Goal: Task Accomplishment & Management: Manage account settings

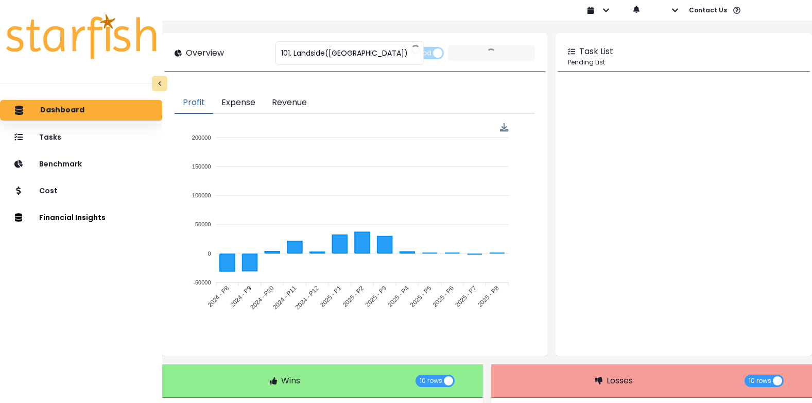
click at [790, 15] on div "MM-dd-yyyy dd-MM-yyyy yyyy-MM-dd Sign out Contact Us Help & Support Feedback" at bounding box center [777, 10] width 396 height 21
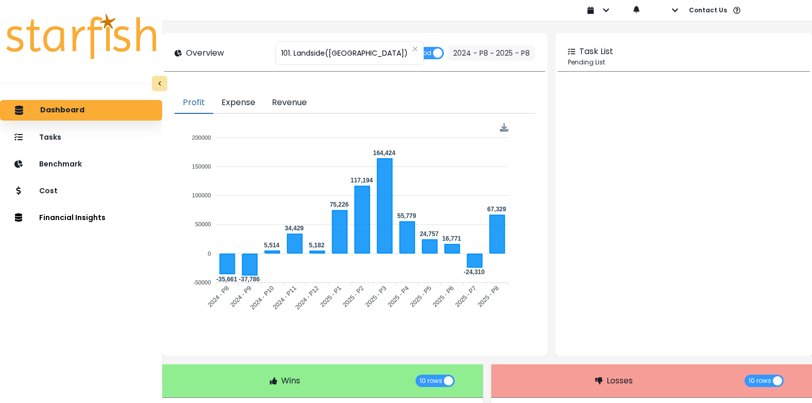
click at [789, 9] on div "MM-dd-yyyy dd-MM-yyyy yyyy-MM-dd Sign out Contact Us Help & Support Feedback" at bounding box center [777, 10] width 396 height 21
drag, startPoint x: 789, startPoint y: 9, endPoint x: 685, endPoint y: 4, distance: 104.2
click at [676, 1] on button "button" at bounding box center [667, 10] width 24 height 21
click at [723, 14] on button "Contact Us" at bounding box center [714, 10] width 54 height 21
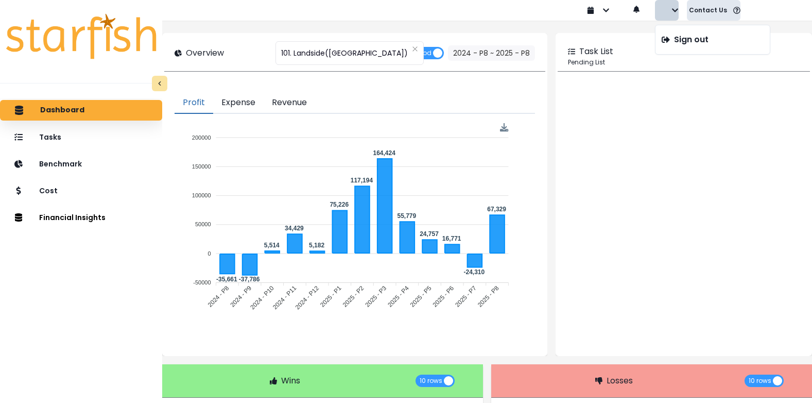
click at [722, 13] on button "Contact Us" at bounding box center [714, 10] width 54 height 21
drag, startPoint x: 722, startPoint y: 13, endPoint x: 673, endPoint y: 6, distance: 49.4
click at [673, 6] on button "button" at bounding box center [667, 10] width 24 height 21
click at [683, 40] on p "Sign out" at bounding box center [691, 39] width 34 height 10
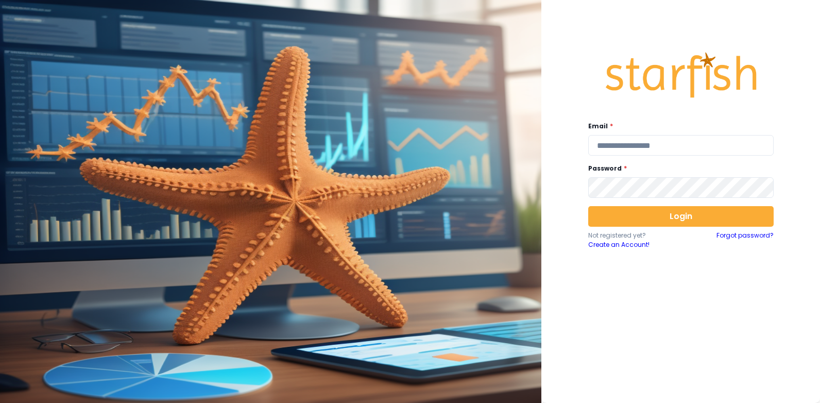
type input "**********"
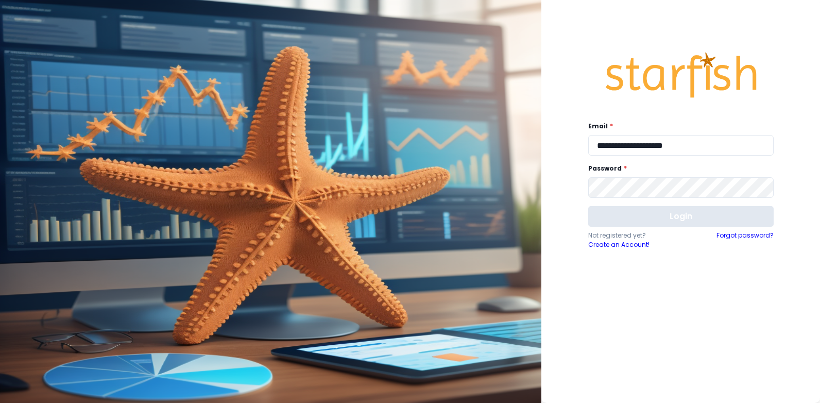
click at [645, 218] on button "Login" at bounding box center [680, 216] width 185 height 21
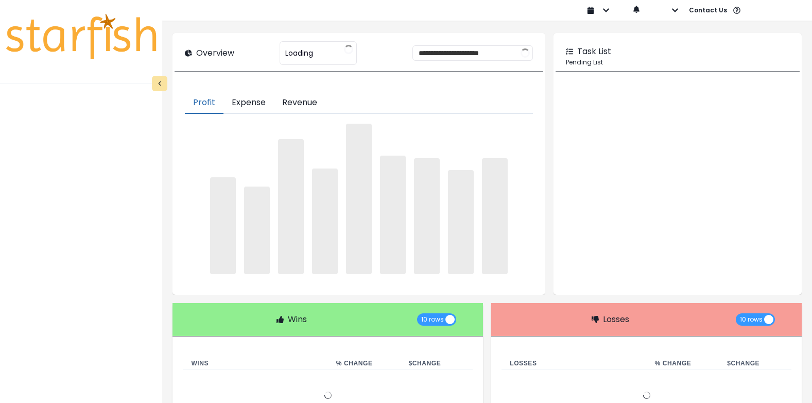
drag, startPoint x: 646, startPoint y: 203, endPoint x: 658, endPoint y: 182, distance: 24.4
click at [658, 182] on div at bounding box center [678, 187] width 244 height 211
type input "**********"
